Goal: Information Seeking & Learning: Check status

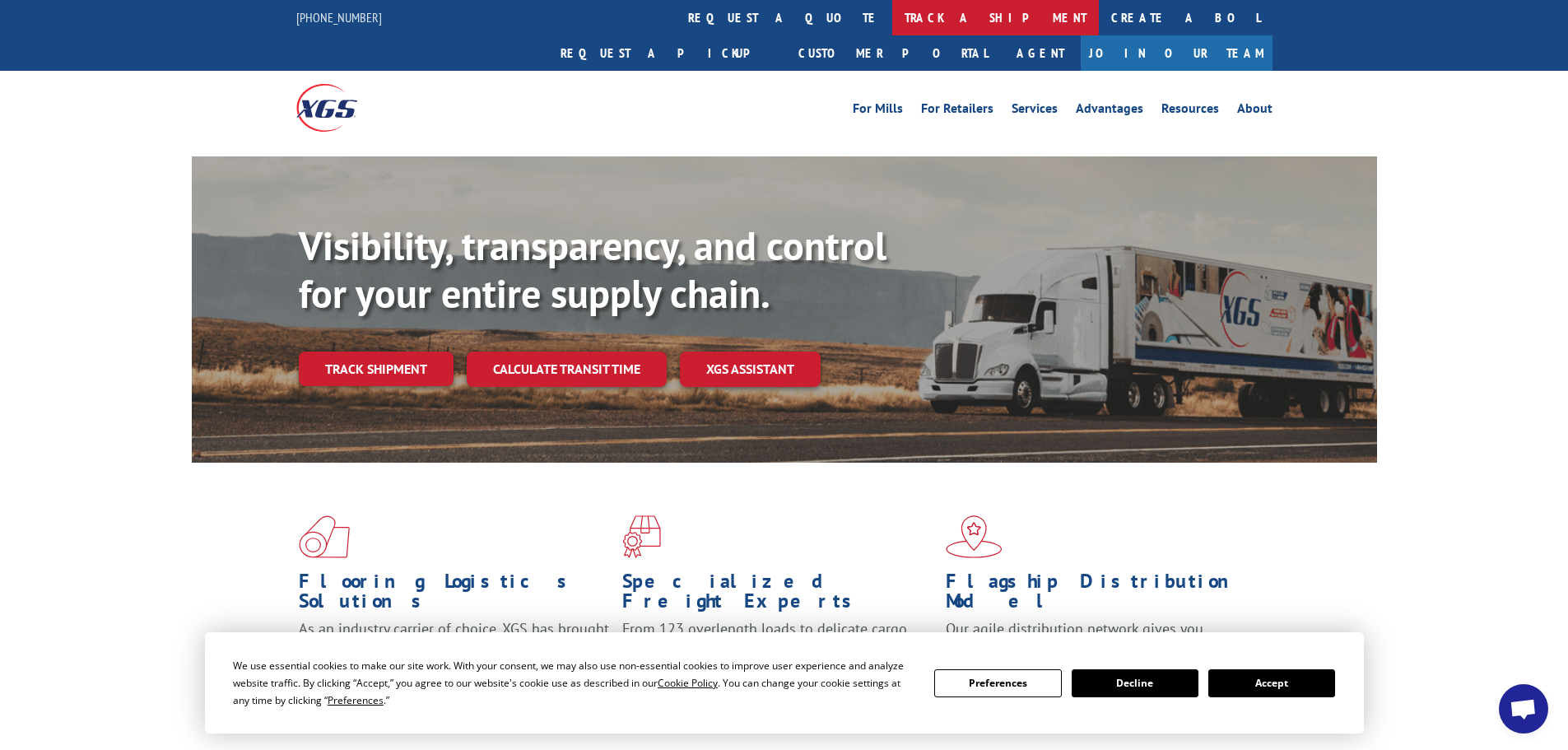
click at [892, 15] on link "track a shipment" at bounding box center [995, 17] width 206 height 35
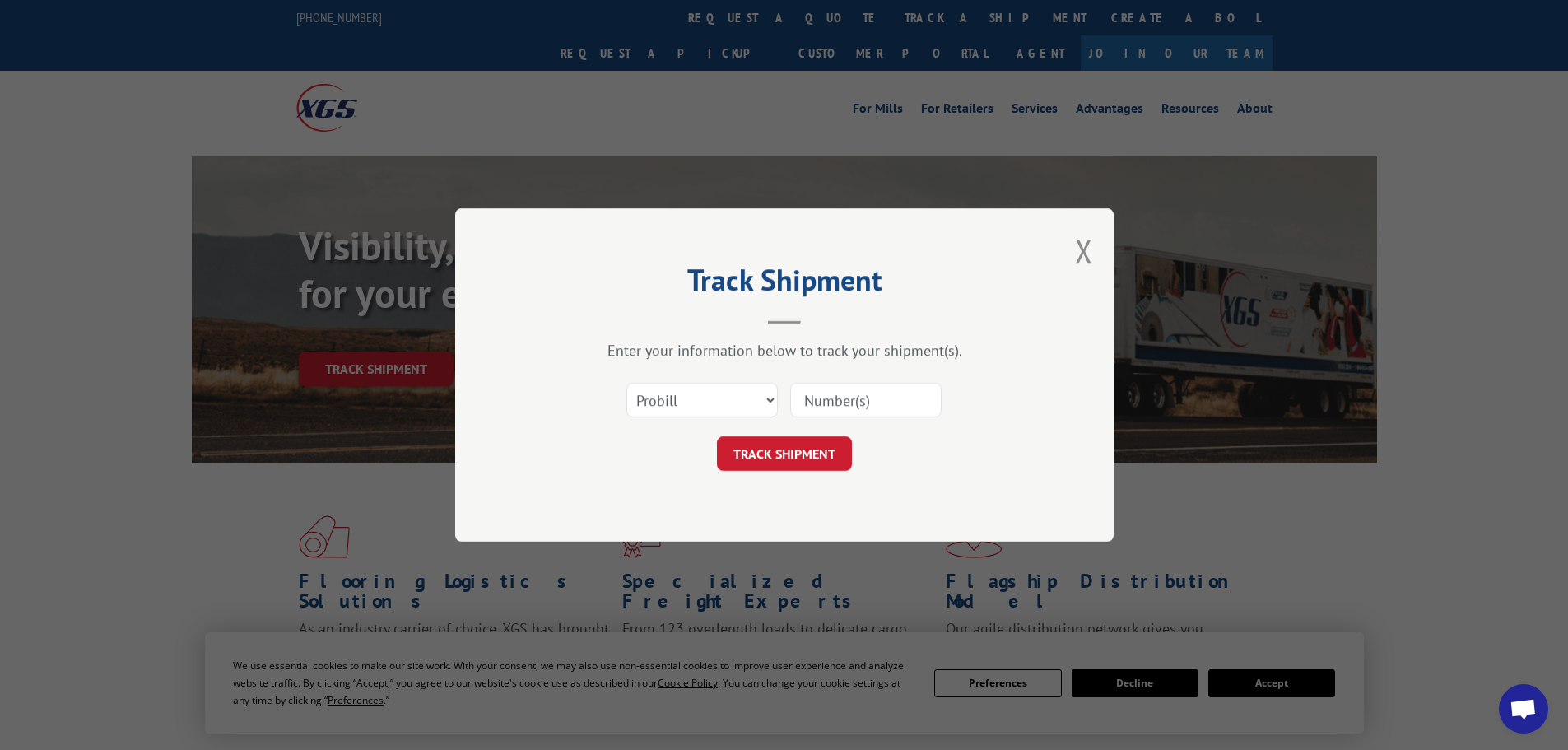
click at [864, 403] on input at bounding box center [866, 400] width 152 height 35
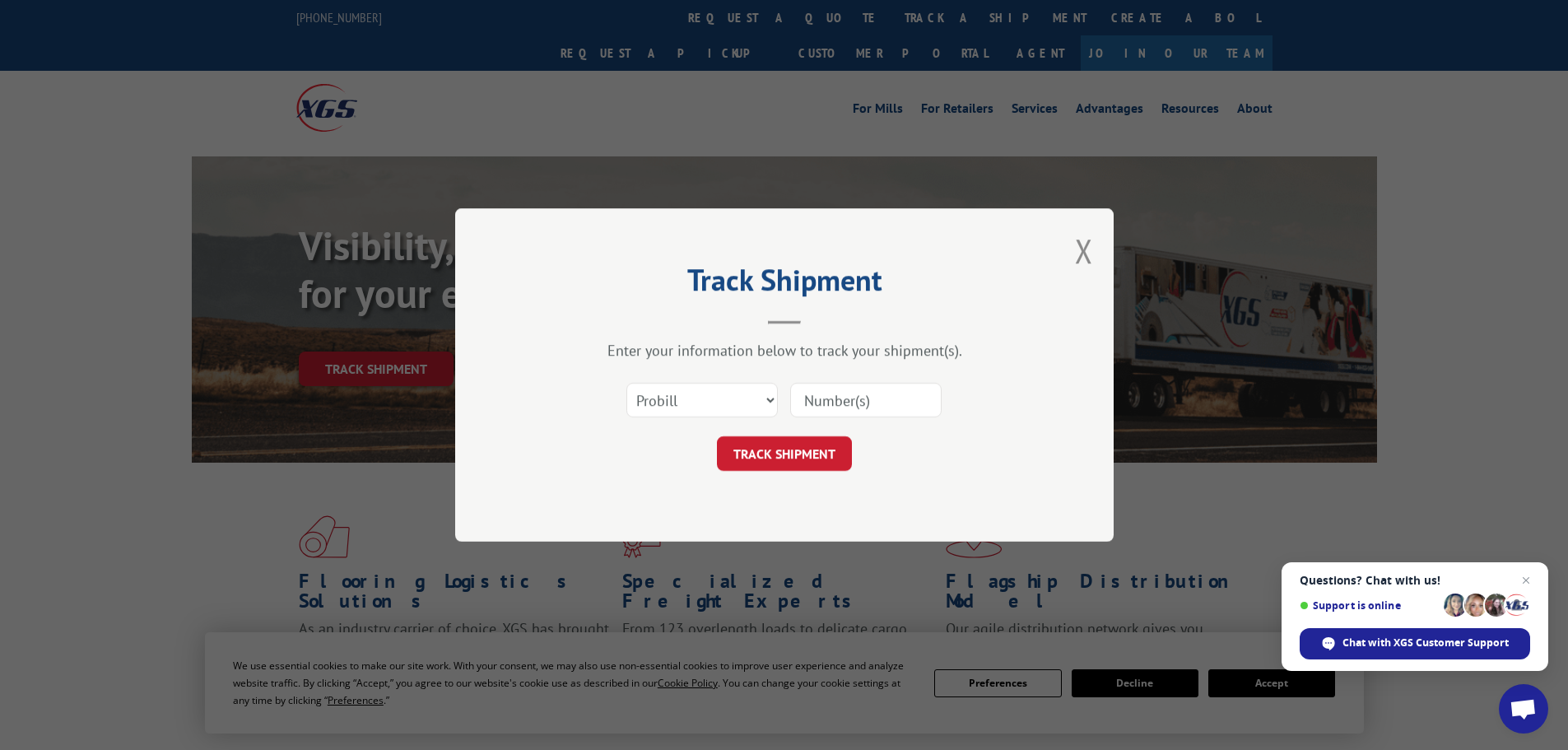
paste input "08620973699"
type input "08620973699"
click at [1528, 578] on span "Close chat" at bounding box center [1527, 581] width 21 height 21
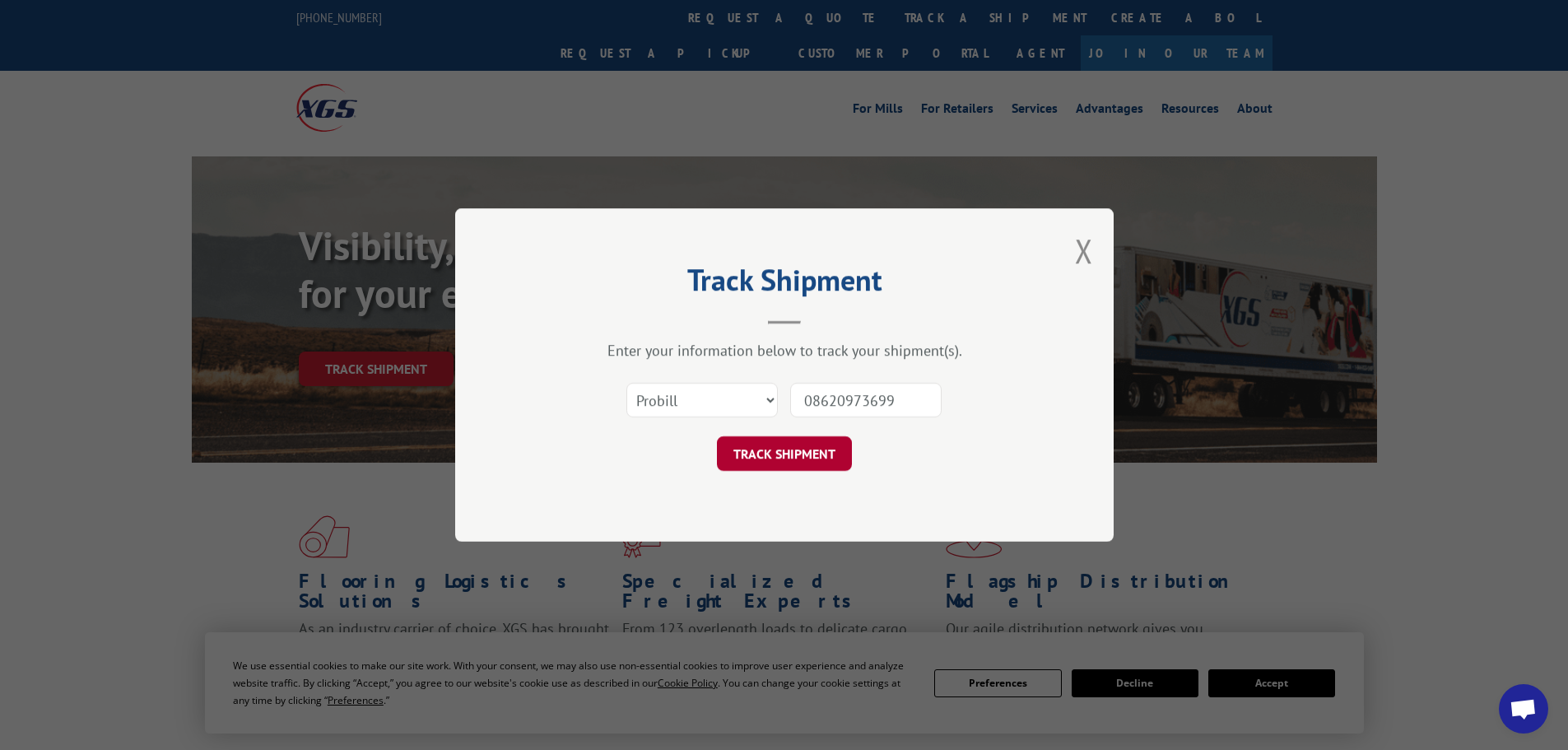
click at [763, 451] on button "TRACK SHIPMENT" at bounding box center [784, 454] width 135 height 35
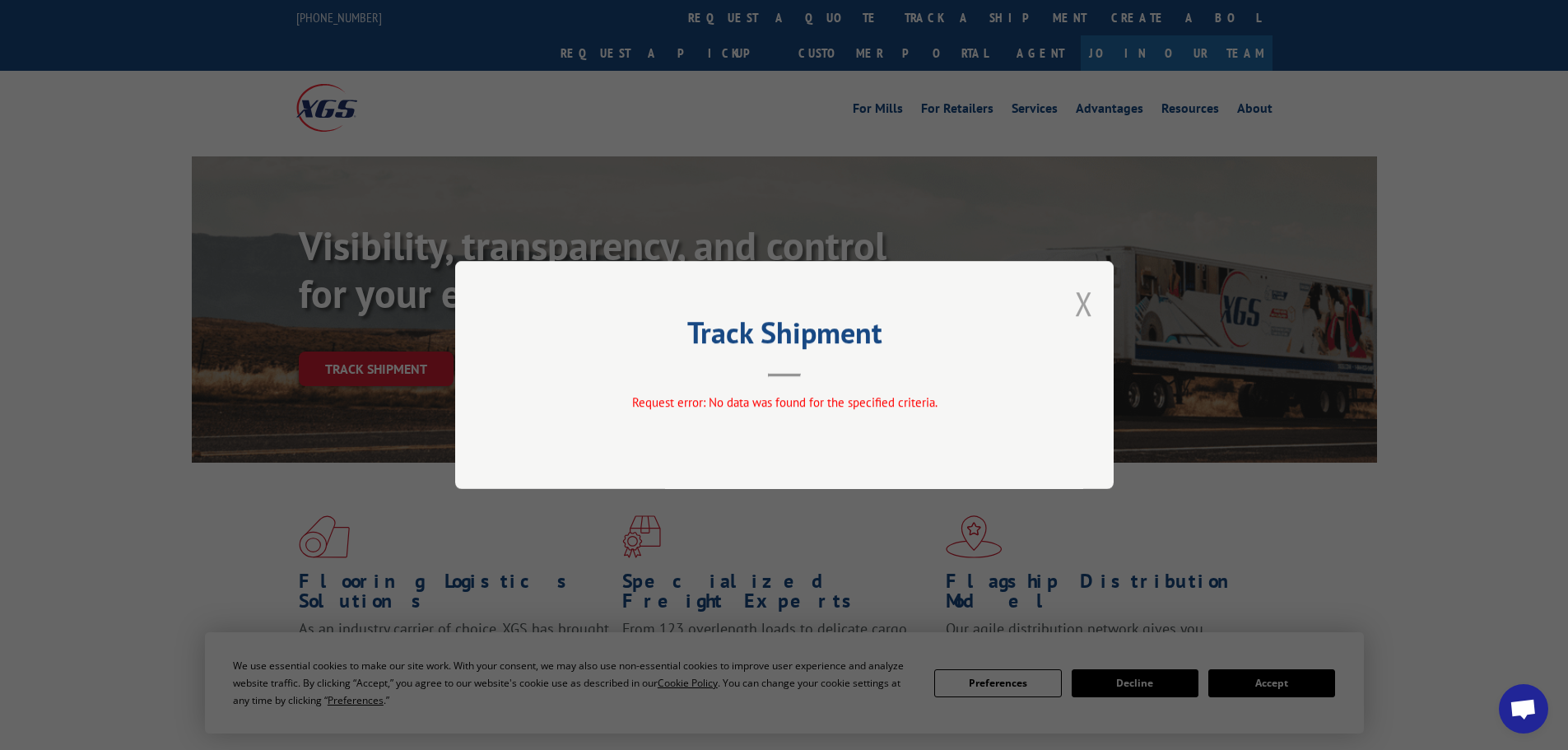
click at [1088, 299] on button "Close modal" at bounding box center [1084, 303] width 18 height 44
